Goal: Task Accomplishment & Management: Use online tool/utility

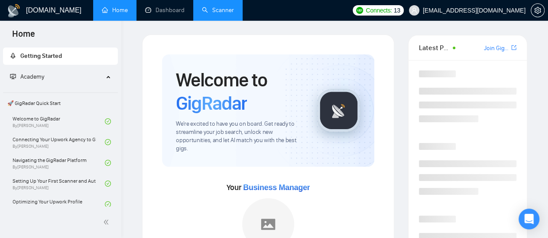
click at [218, 13] on link "Scanner" at bounding box center [218, 9] width 32 height 7
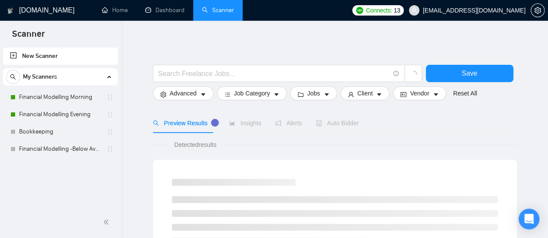
click at [338, 127] on div "Auto Bidder" at bounding box center [337, 124] width 43 height 10
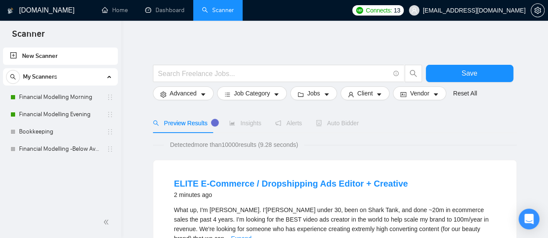
click at [335, 127] on div "Auto Bidder" at bounding box center [337, 124] width 43 height 10
click at [72, 94] on link "Financial Modelling Morning" at bounding box center [60, 97] width 82 height 17
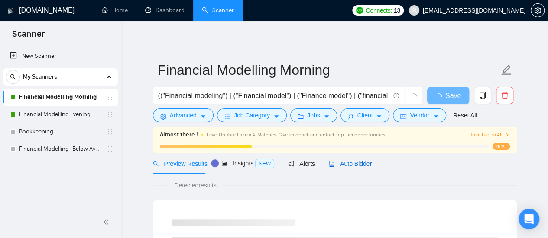
click at [349, 161] on span "Auto Bidder" at bounding box center [350, 164] width 43 height 7
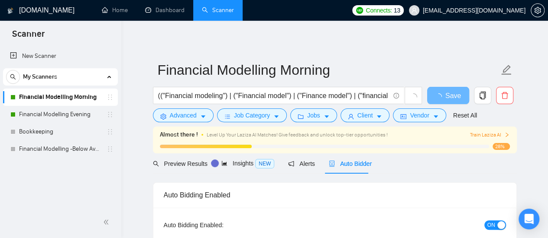
radio input "false"
radio input "true"
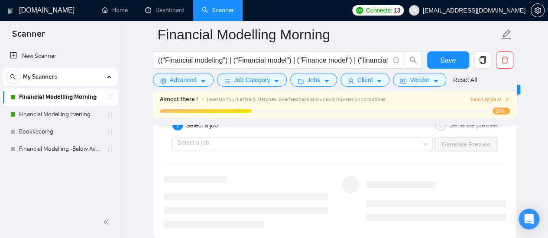
scroll to position [1835, 0]
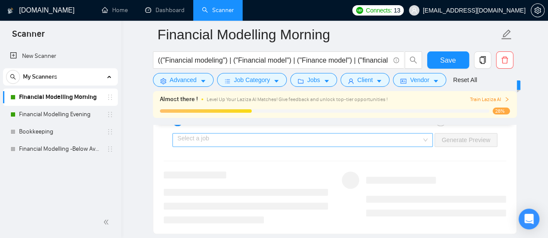
click at [267, 139] on input "search" at bounding box center [299, 140] width 244 height 13
click at [258, 130] on div "Select a job Generate Preview" at bounding box center [335, 140] width 344 height 21
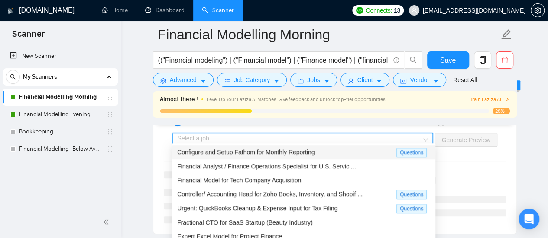
click at [252, 134] on input "search" at bounding box center [299, 140] width 244 height 13
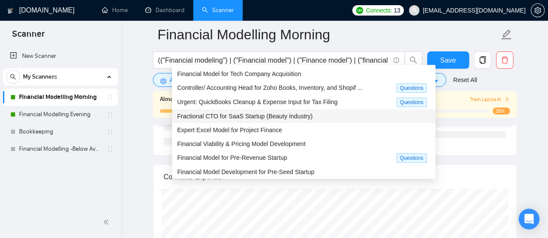
scroll to position [1915, 0]
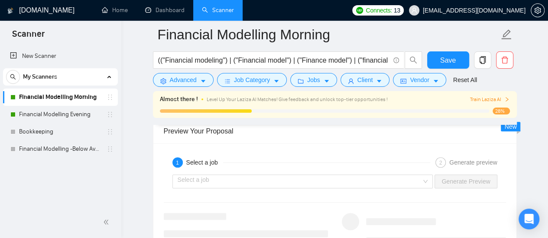
scroll to position [1811, 0]
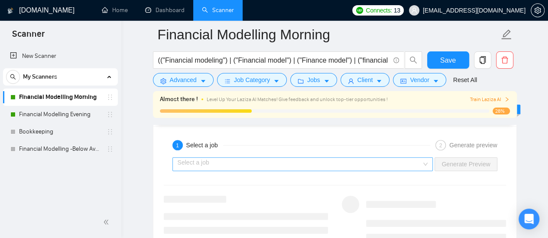
click at [399, 158] on input "search" at bounding box center [299, 164] width 244 height 13
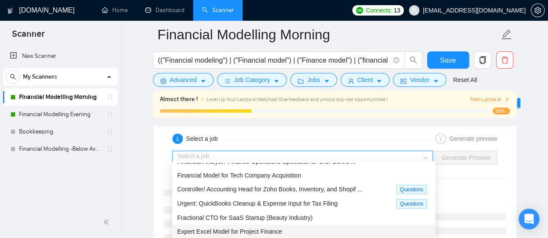
scroll to position [0, 0]
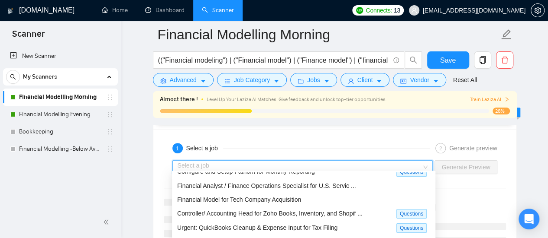
click at [321, 161] on input "search" at bounding box center [299, 167] width 244 height 13
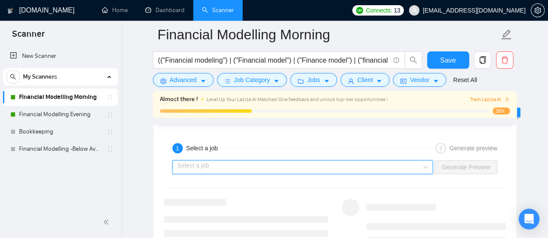
click at [321, 161] on input "search" at bounding box center [299, 167] width 244 height 13
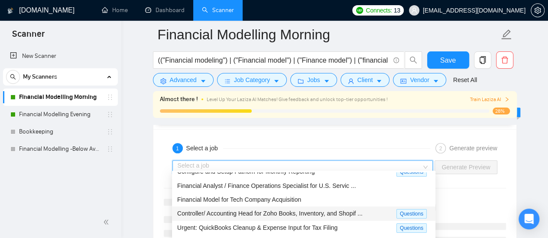
drag, startPoint x: 390, startPoint y: 210, endPoint x: 392, endPoint y: 216, distance: 5.9
click at [392, 216] on div "Configure and Setup Fathom for Monthly Reporting Questions Financial Analyst / …" at bounding box center [303, 235] width 263 height 140
